Goal: Information Seeking & Learning: Learn about a topic

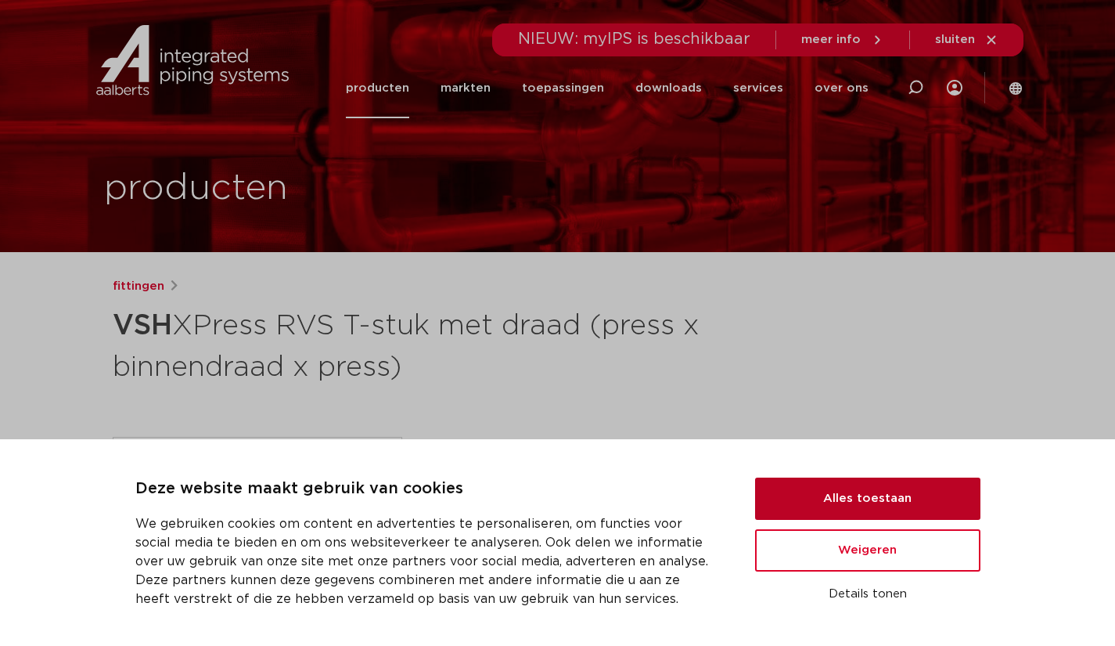
click at [928, 485] on button "Alles toestaan" at bounding box center [867, 498] width 225 height 42
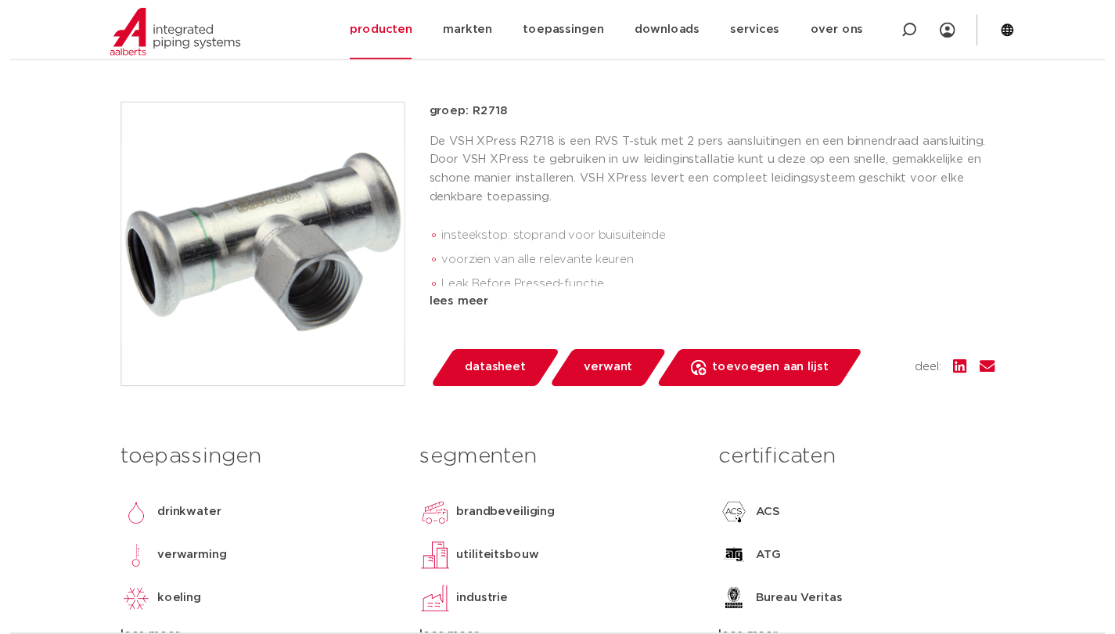
scroll to position [334, 0]
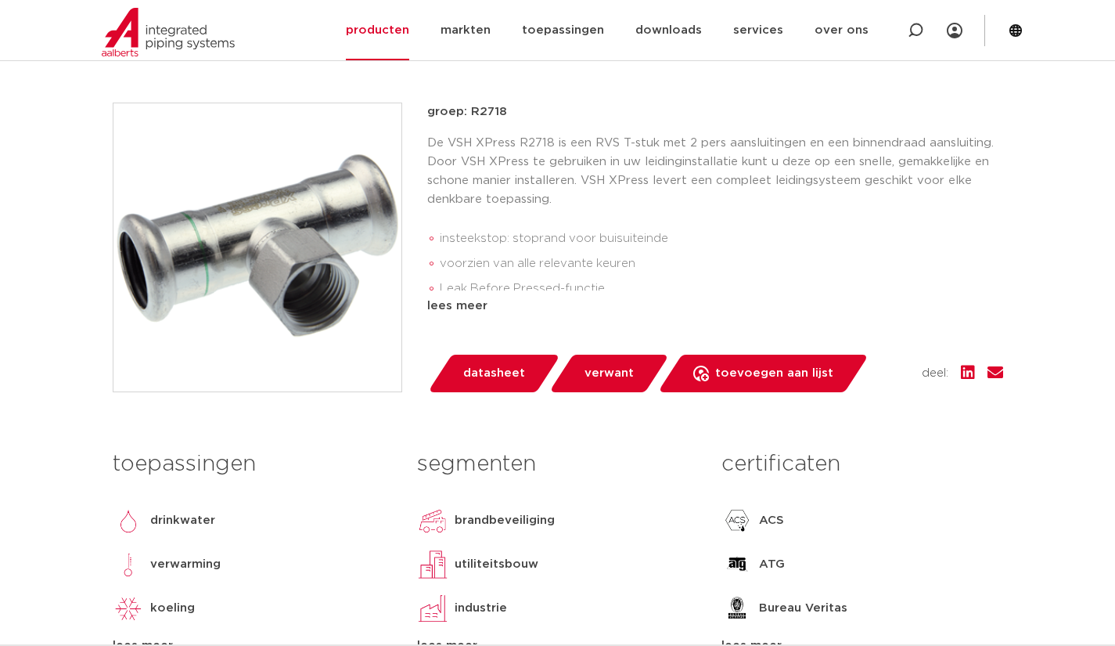
click at [504, 377] on span "datasheet" at bounding box center [494, 373] width 62 height 25
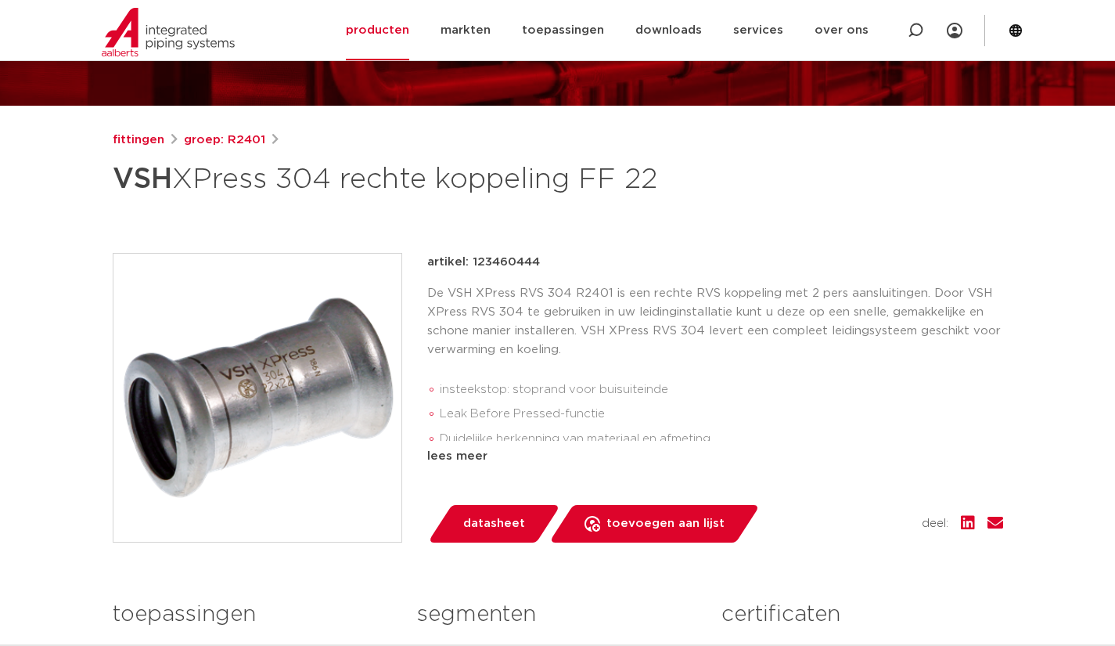
scroll to position [137, 0]
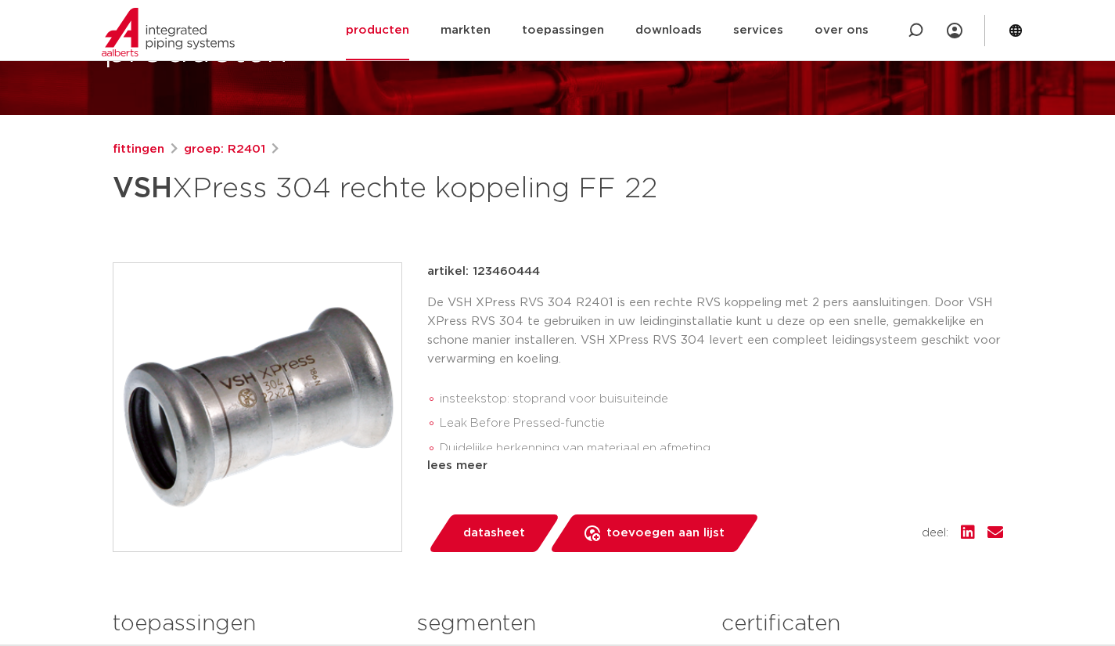
click at [225, 149] on link "groep: R2401" at bounding box center [224, 149] width 81 height 19
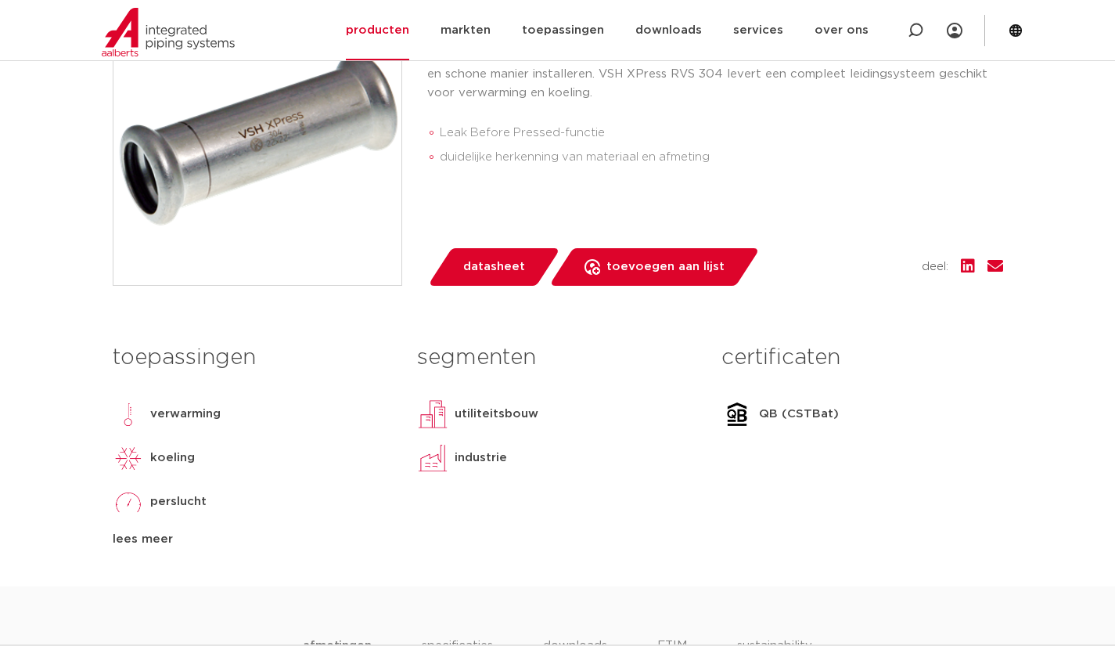
scroll to position [406, 0]
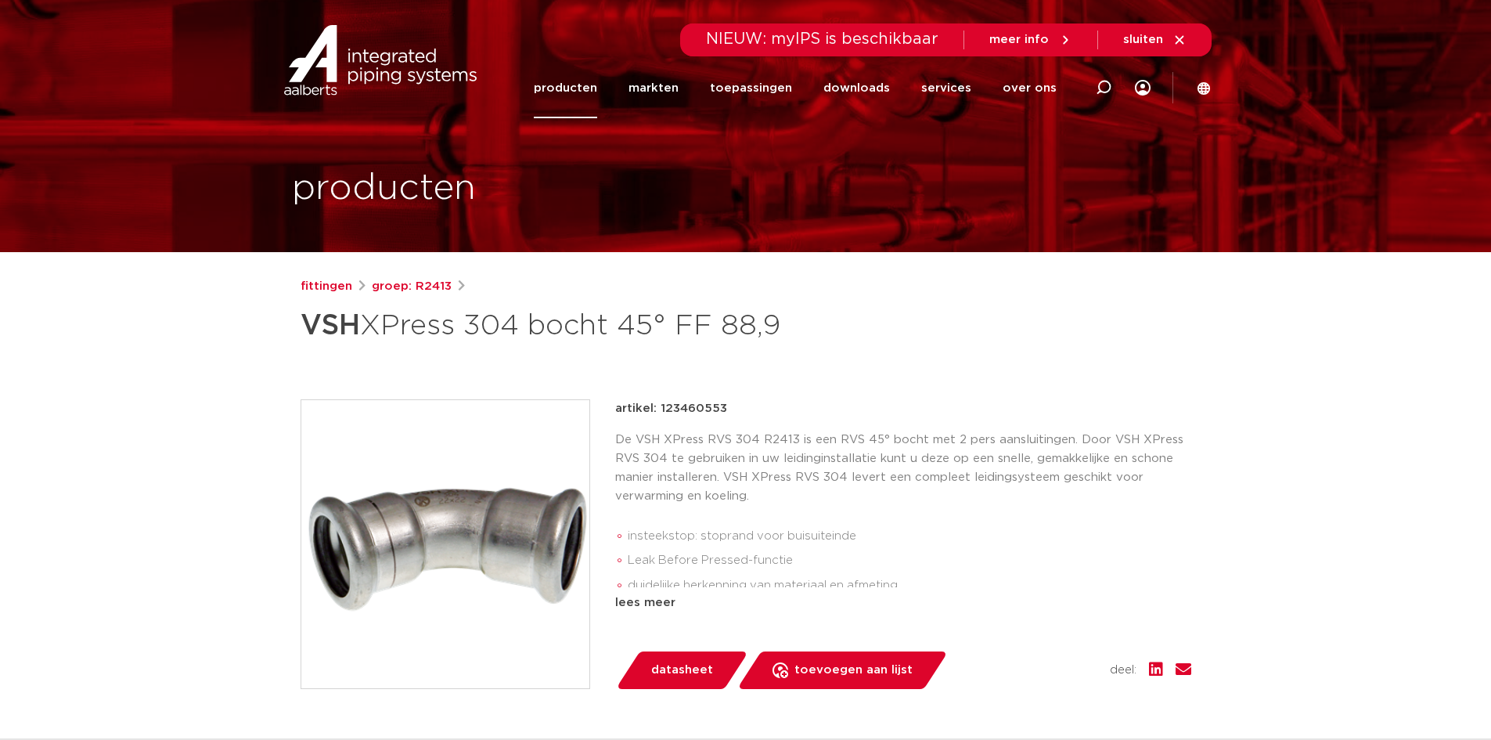
click at [1099, 92] on icon at bounding box center [1103, 87] width 19 height 19
type input "304"
click button "Zoeken" at bounding box center [0, 0] width 0 height 0
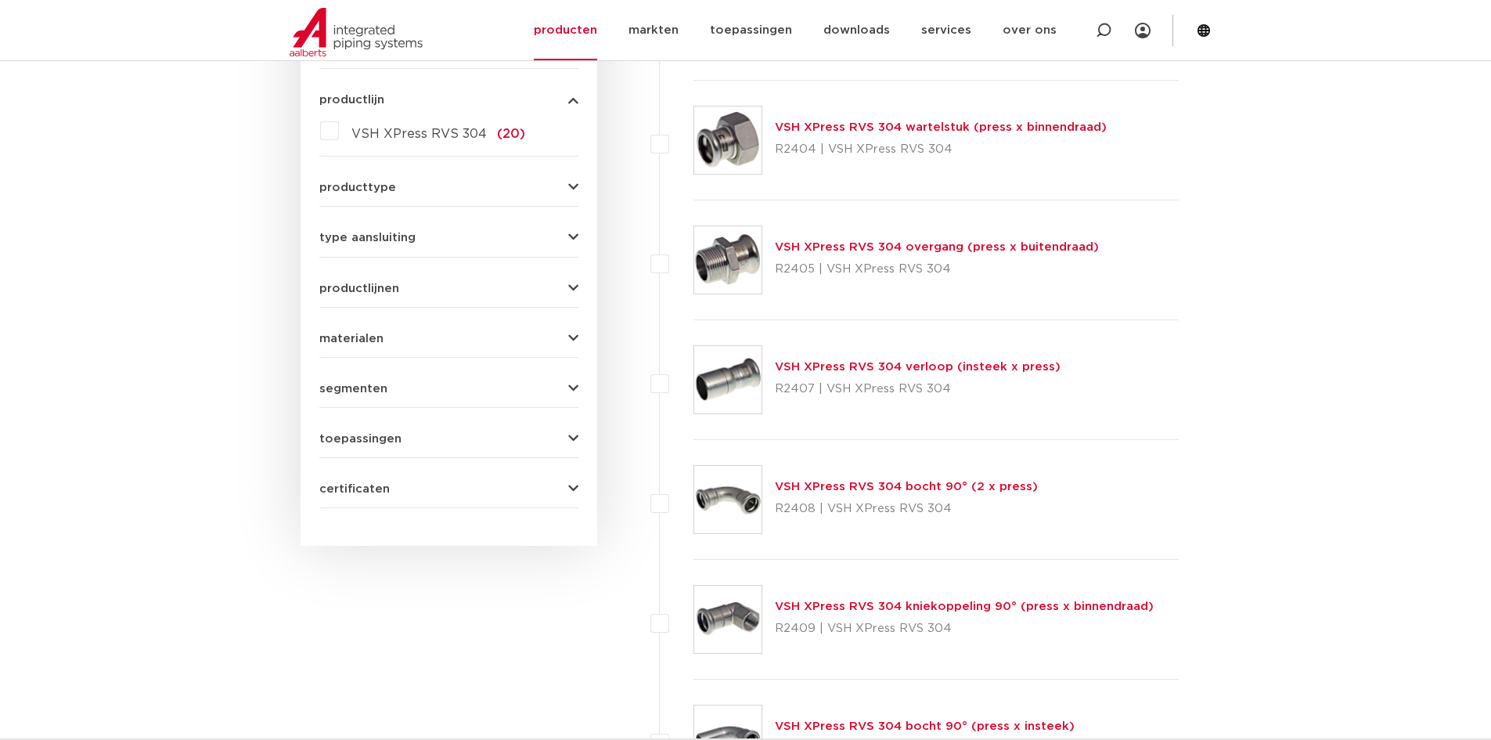
scroll to position [704, 0]
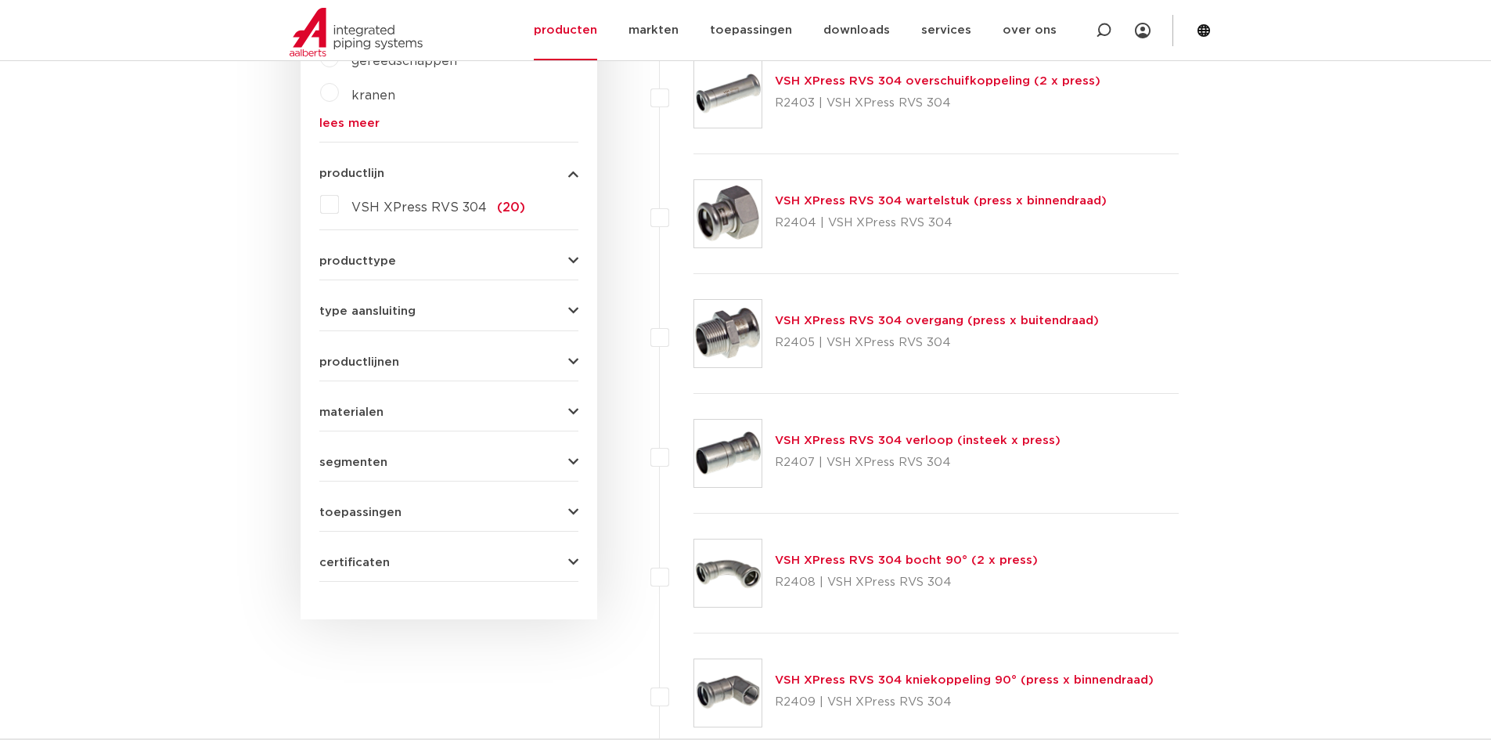
click at [462, 247] on div "producttype meerdelig (3)" at bounding box center [448, 255] width 259 height 24
click at [461, 255] on button "producttype" at bounding box center [448, 261] width 259 height 12
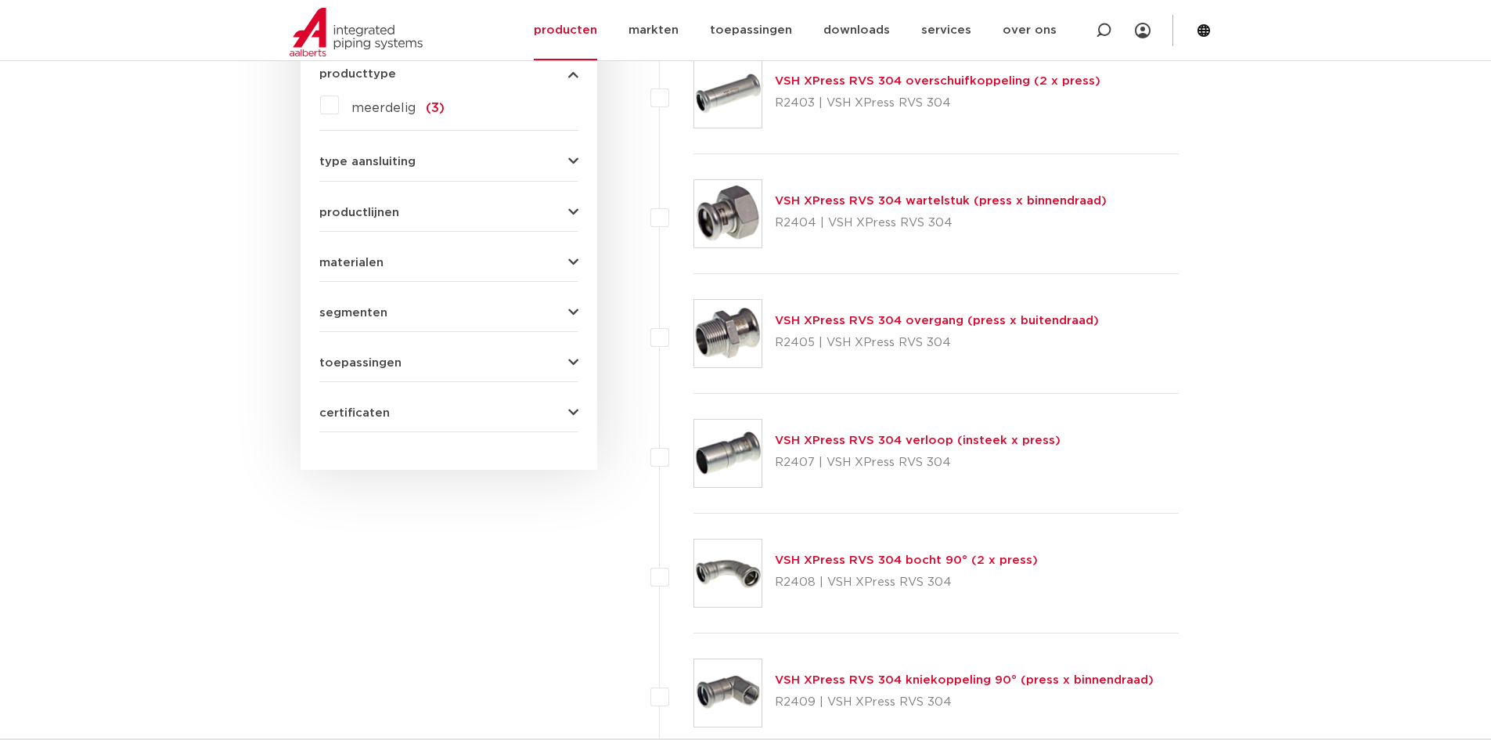
scroll to position [691, 0]
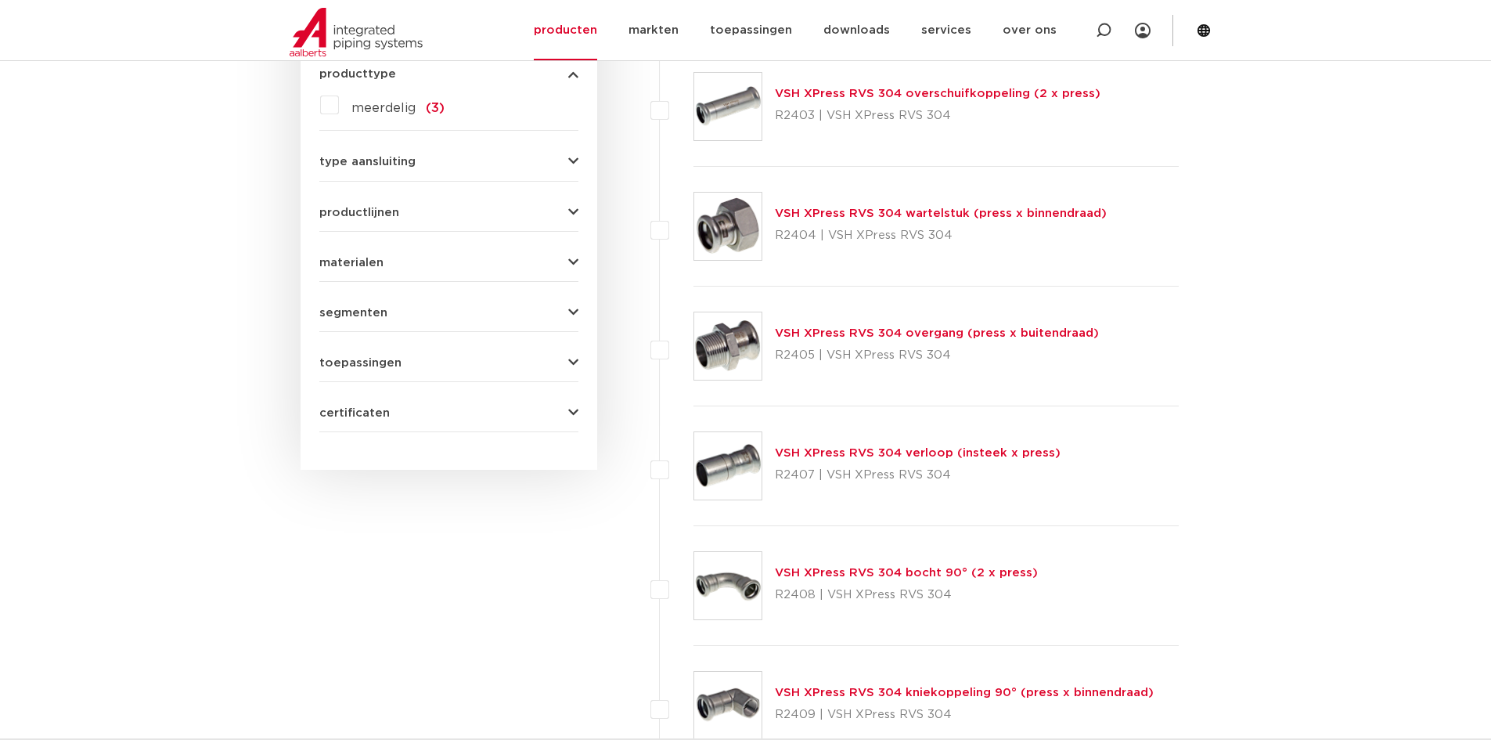
click at [430, 217] on button "productlijnen" at bounding box center [448, 213] width 259 height 12
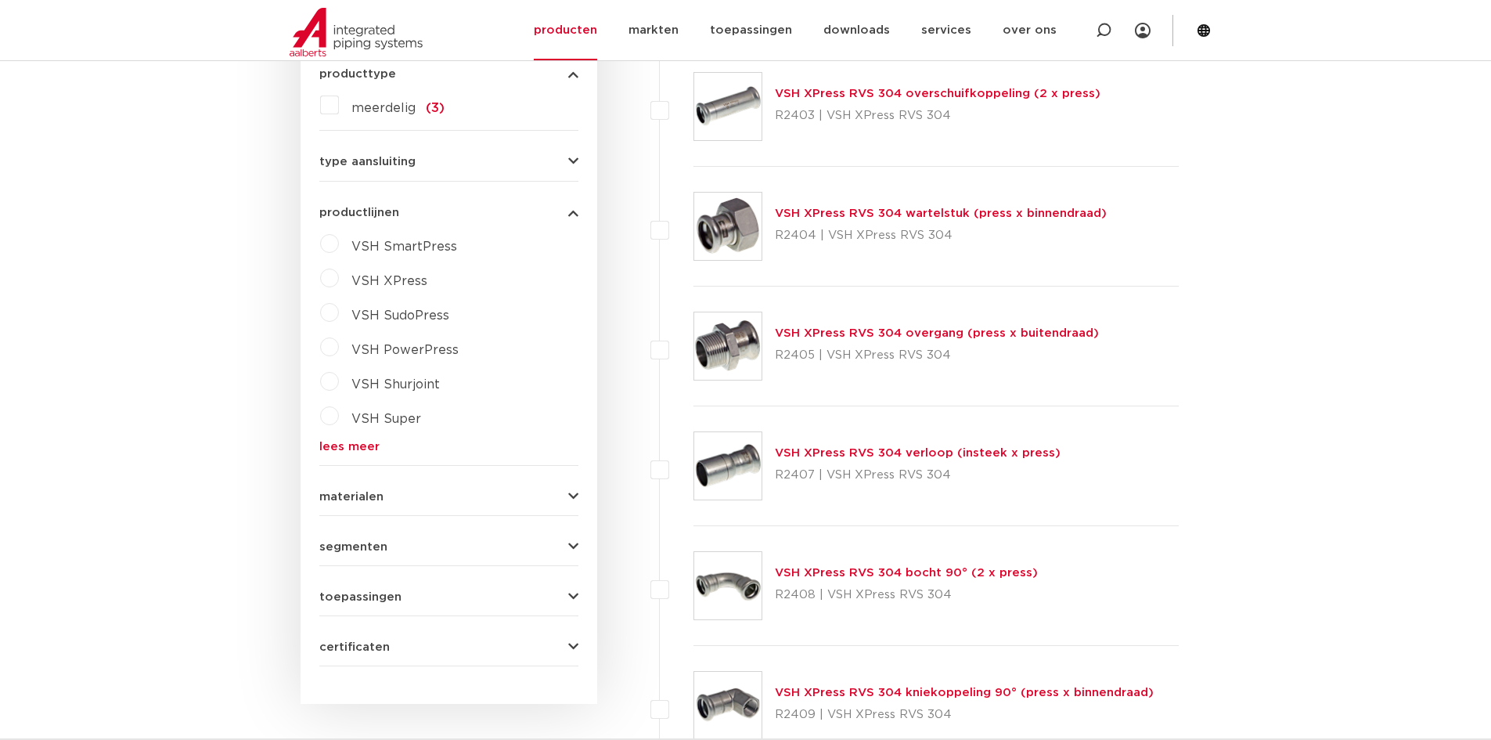
click at [350, 441] on link "lees meer" at bounding box center [448, 447] width 259 height 12
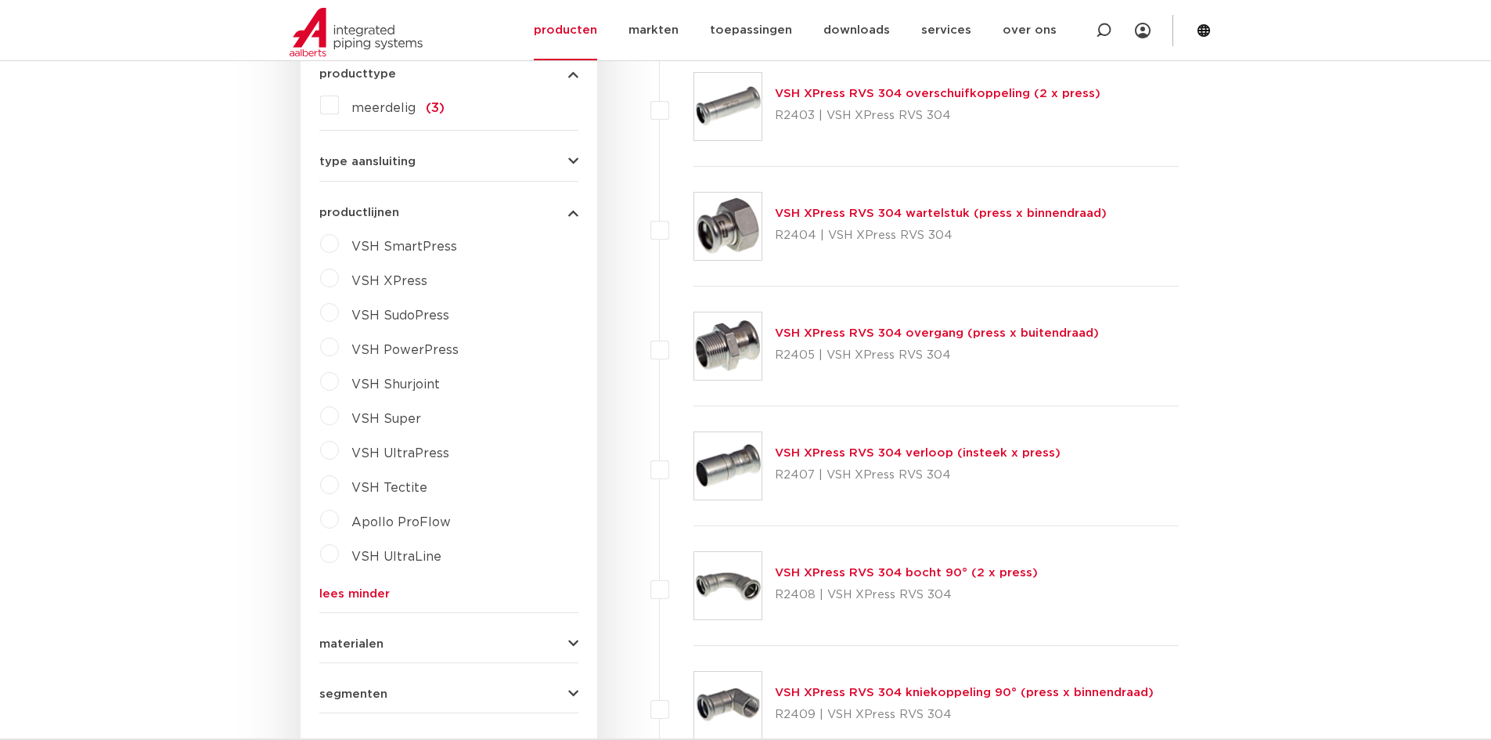
click at [341, 275] on label "VSH XPress" at bounding box center [383, 277] width 88 height 25
click at [496, 332] on div "VSH SmartPress maak een keuze VSH SmartPress afsluiters VSH SmartPress fittinge…" at bounding box center [448, 433] width 259 height 404
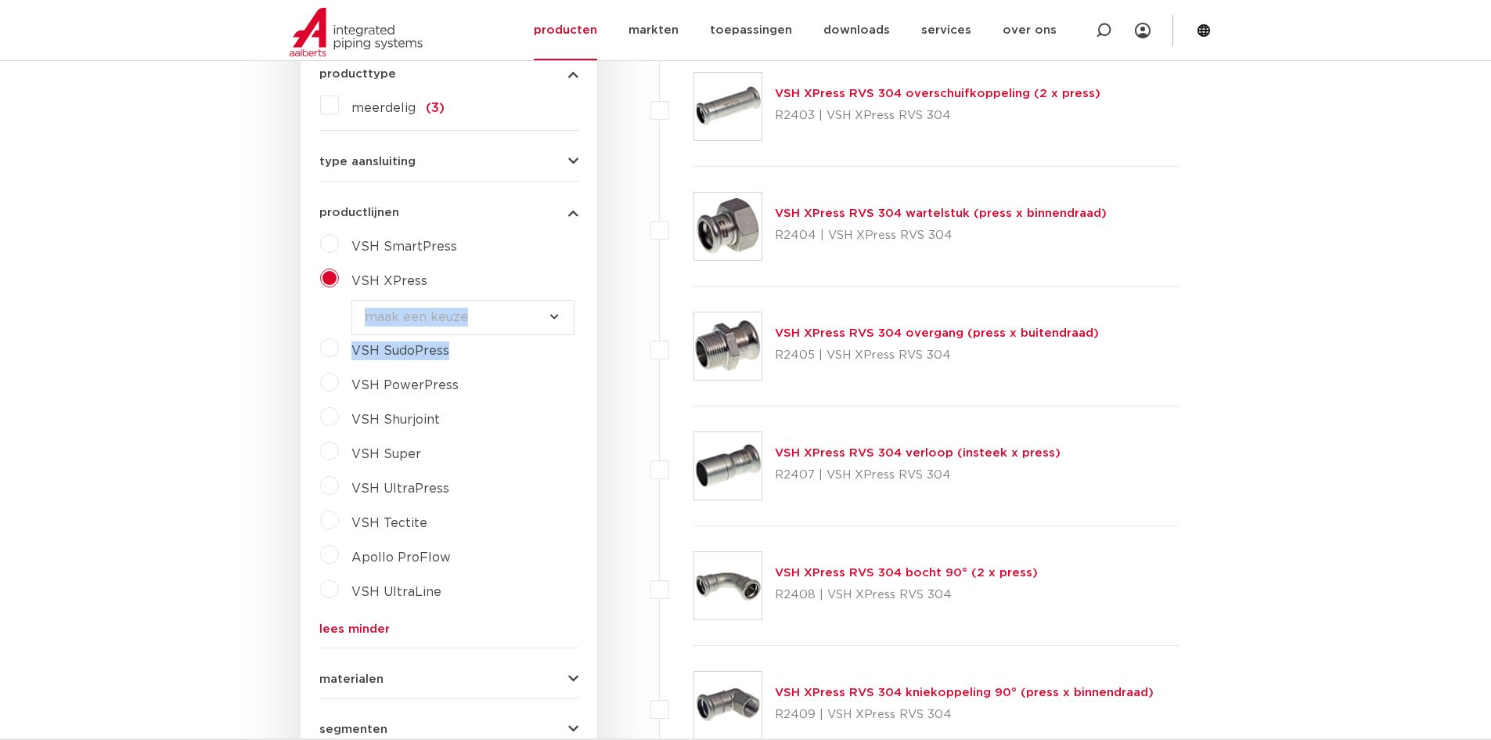
click at [496, 325] on select "maak een keuze VSH XPress RVS 304 fittingen VSH XPress Staalverzinkt fittingen …" at bounding box center [462, 317] width 223 height 35
click at [480, 308] on select "maak een keuze VSH XPress RVS 304 fittingen VSH XPress Staalverzinkt fittingen …" at bounding box center [462, 317] width 223 height 35
select select "44910"
click at [351, 300] on select "maak een keuze VSH XPress RVS 304 fittingen VSH XPress Staalverzinkt fittingen …" at bounding box center [462, 317] width 223 height 35
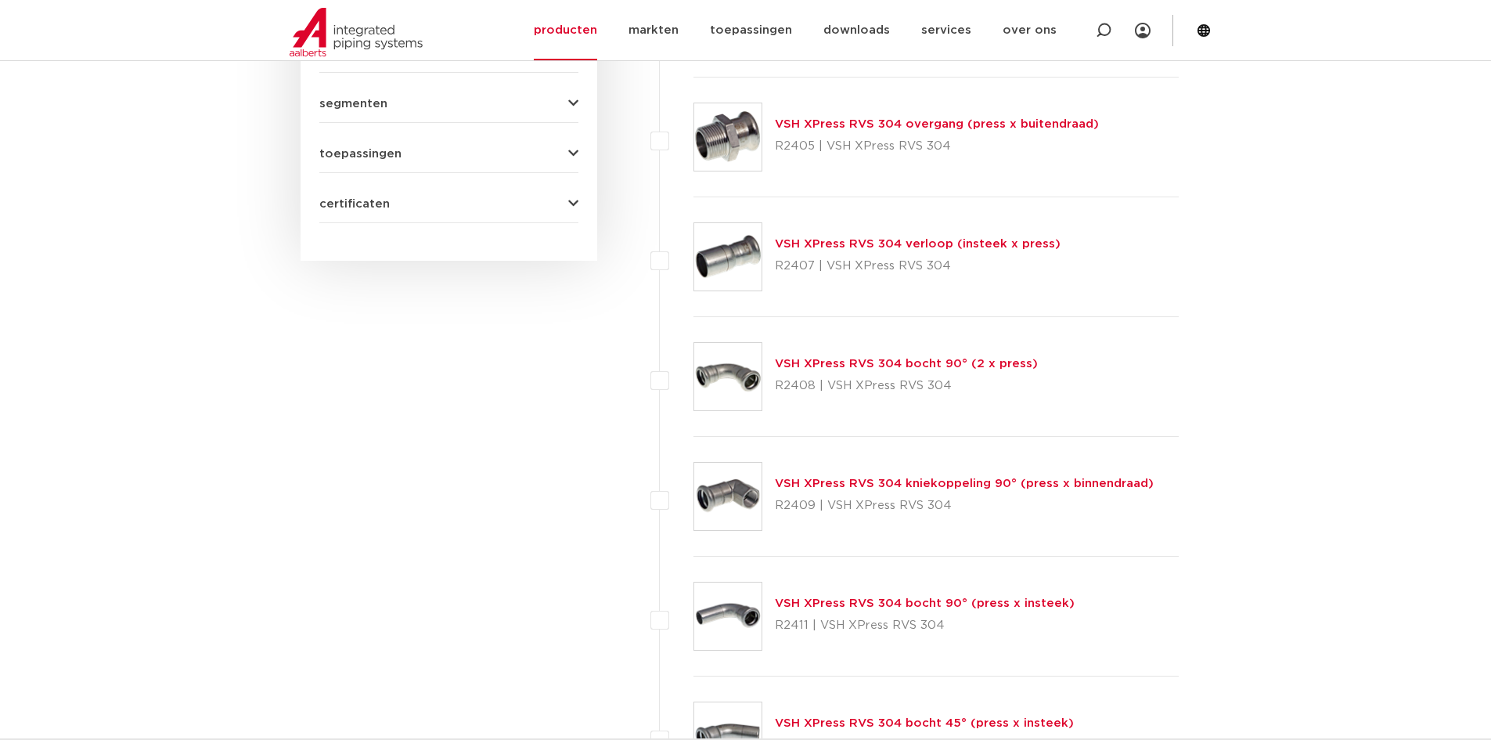
scroll to position [939, 0]
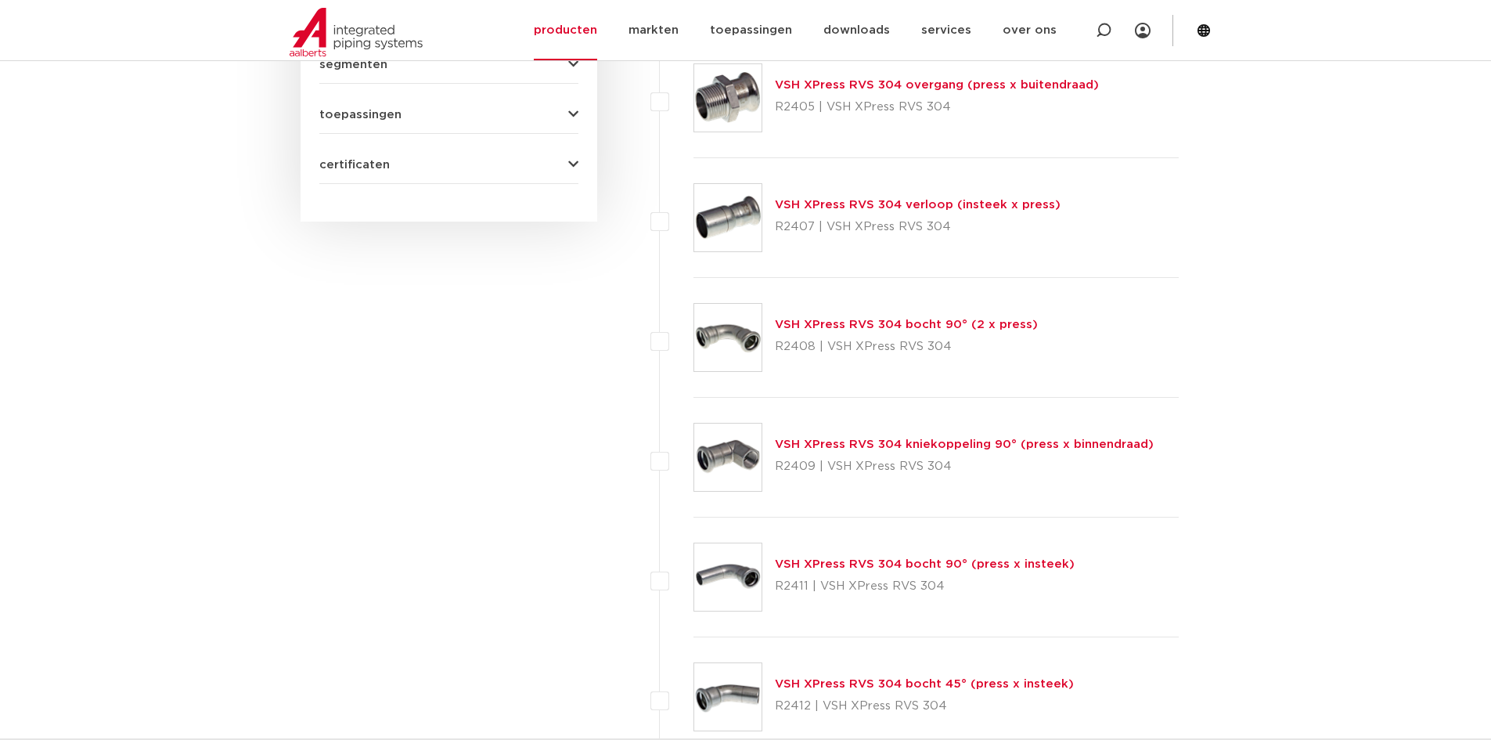
click at [891, 326] on link "VSH XPress RVS 304 bocht 90° (2 x press)" at bounding box center [906, 325] width 263 height 12
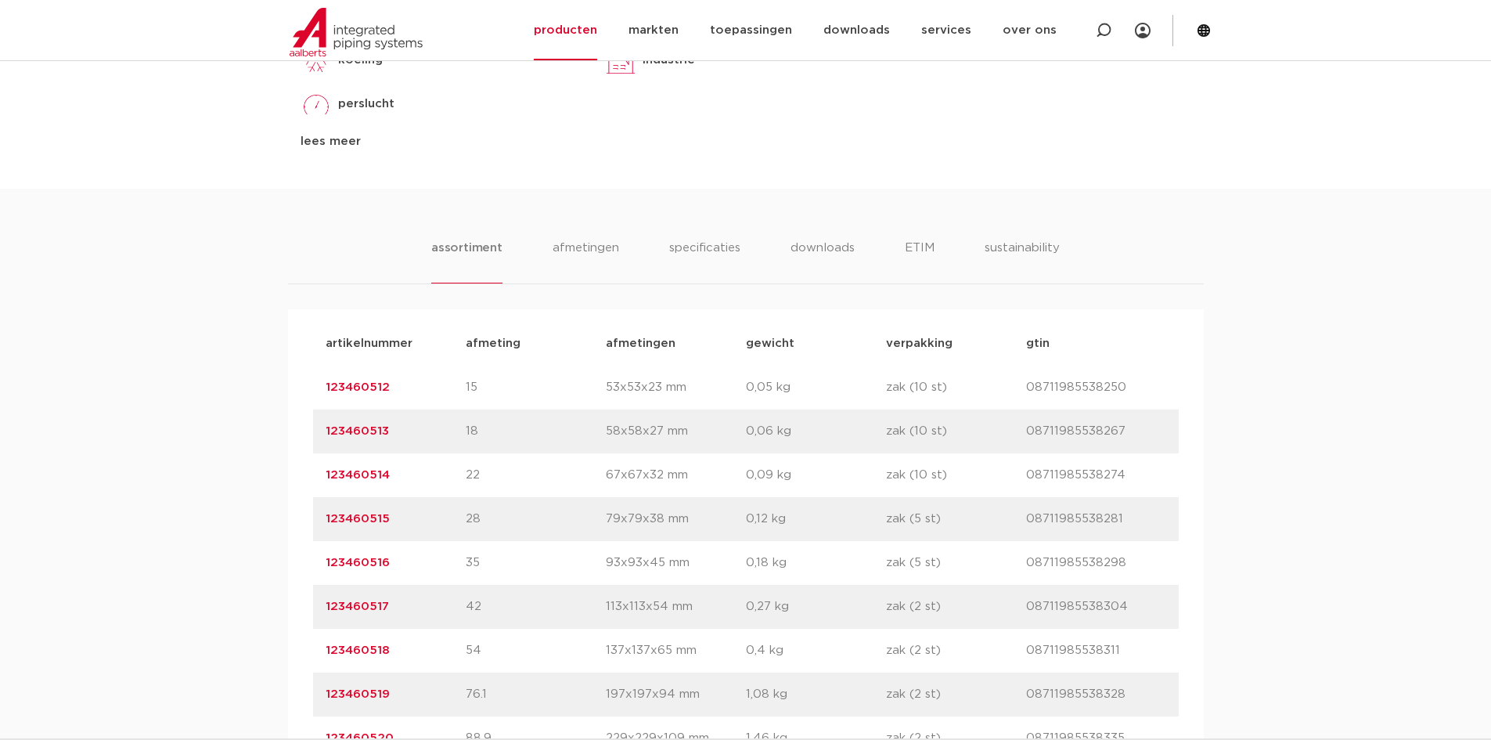
scroll to position [1027, 0]
